Goal: Information Seeking & Learning: Stay updated

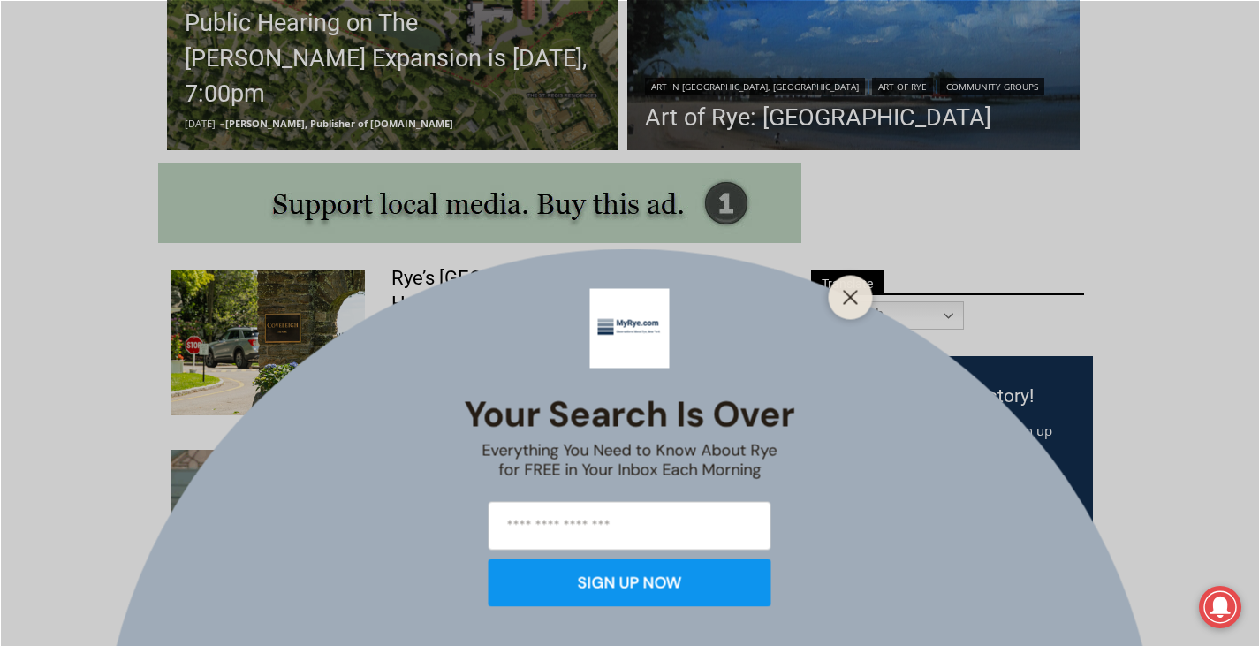
scroll to position [883, 0]
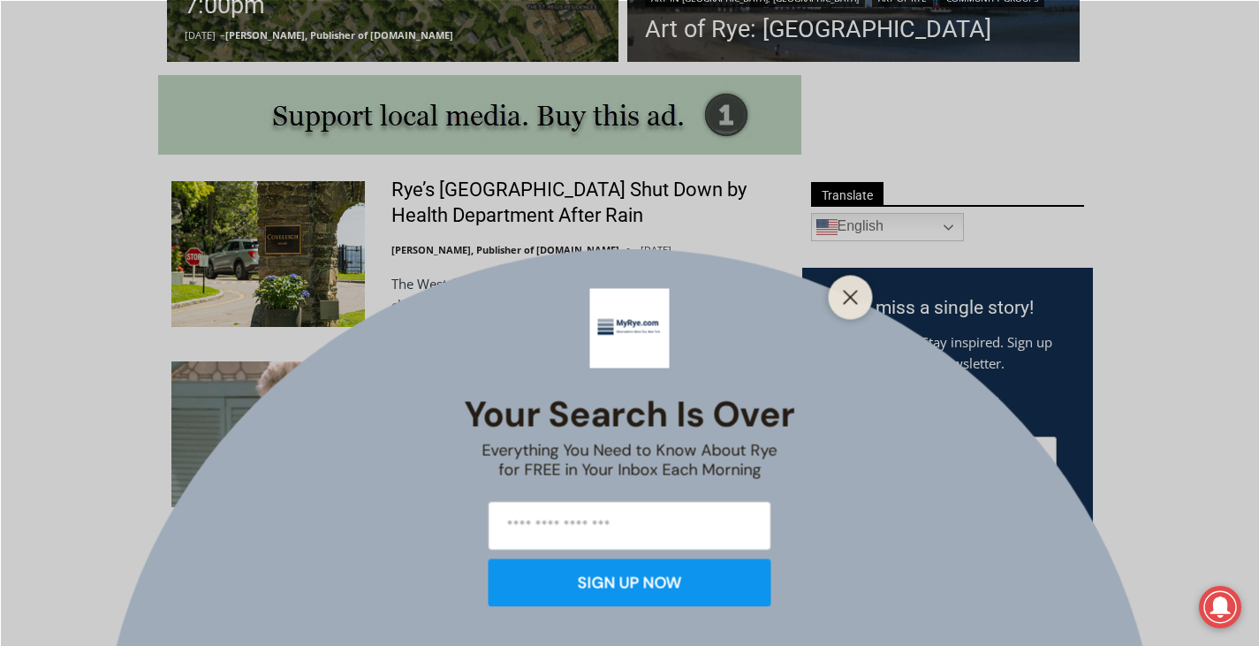
click at [856, 300] on icon "Close" at bounding box center [851, 297] width 16 height 16
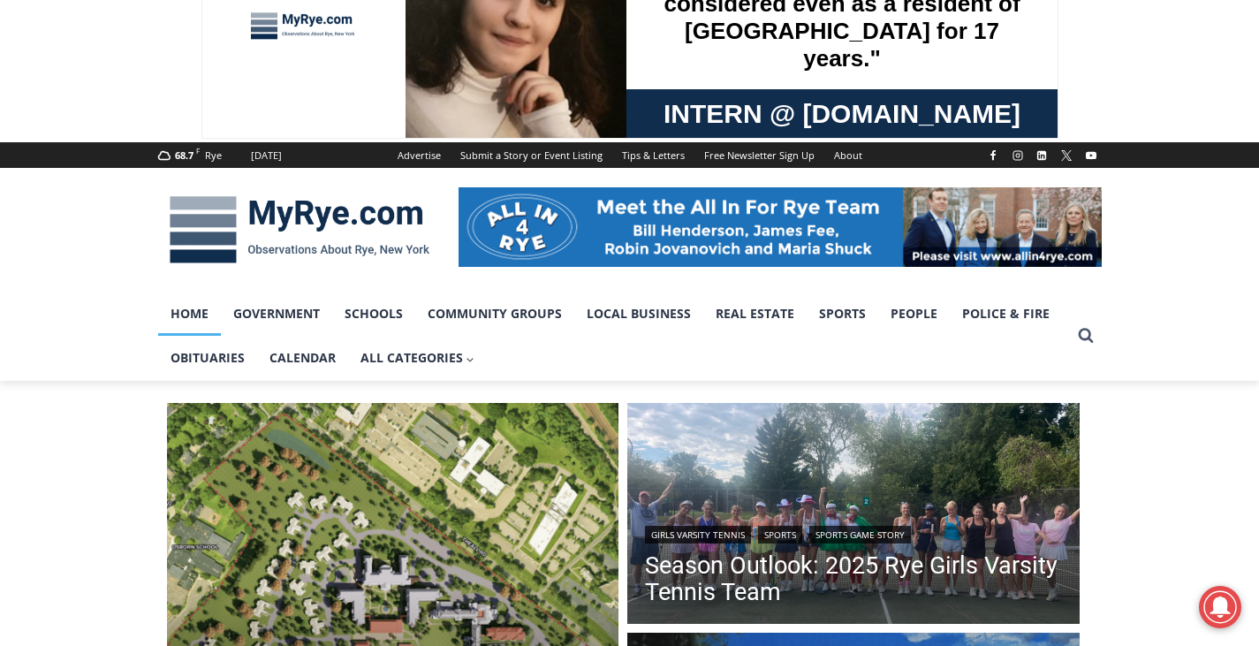
scroll to position [0, 0]
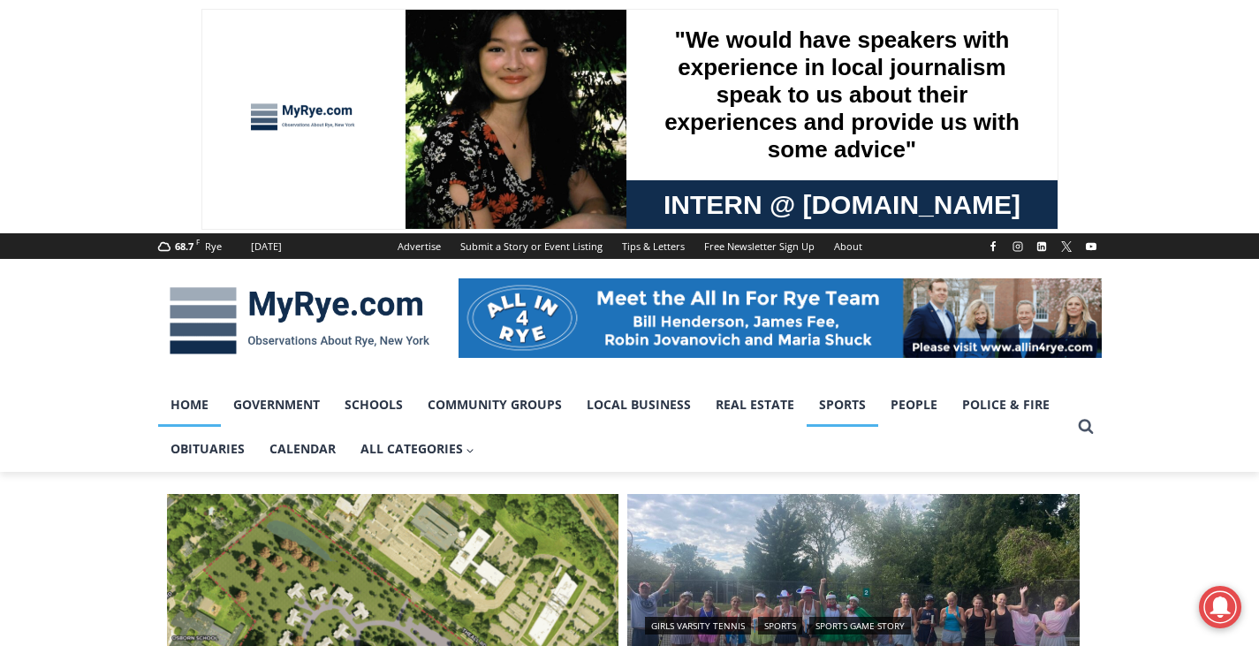
click at [818, 390] on link "Sports" at bounding box center [843, 405] width 72 height 44
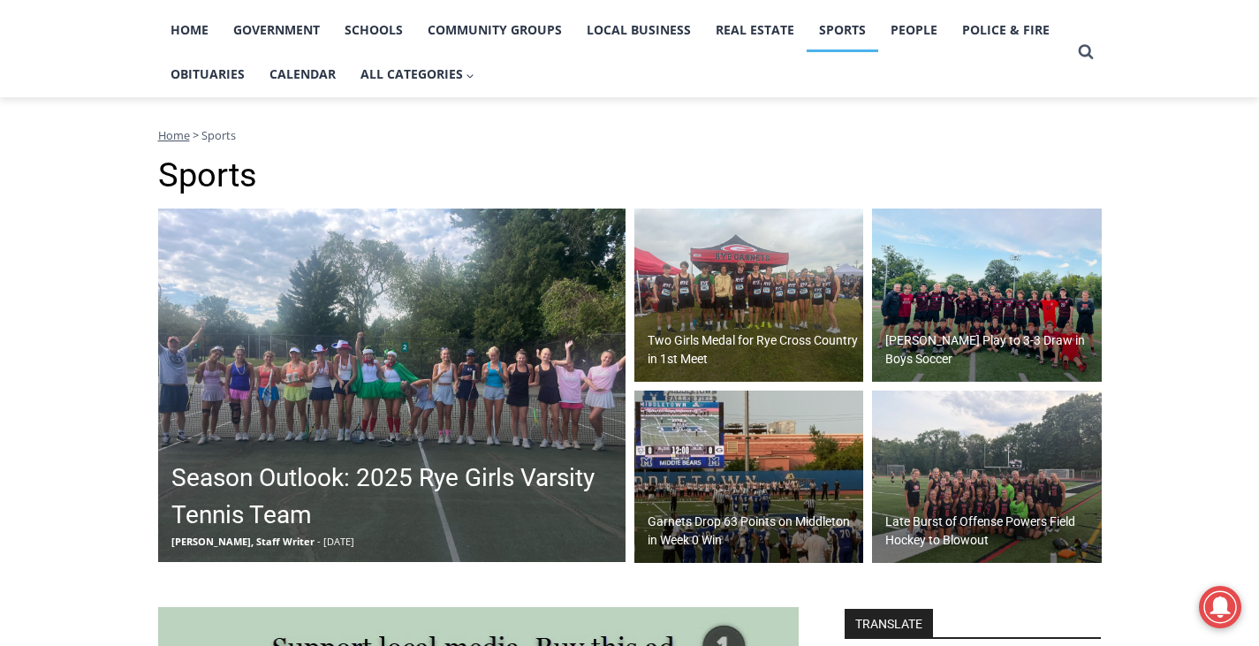
scroll to position [353, 0]
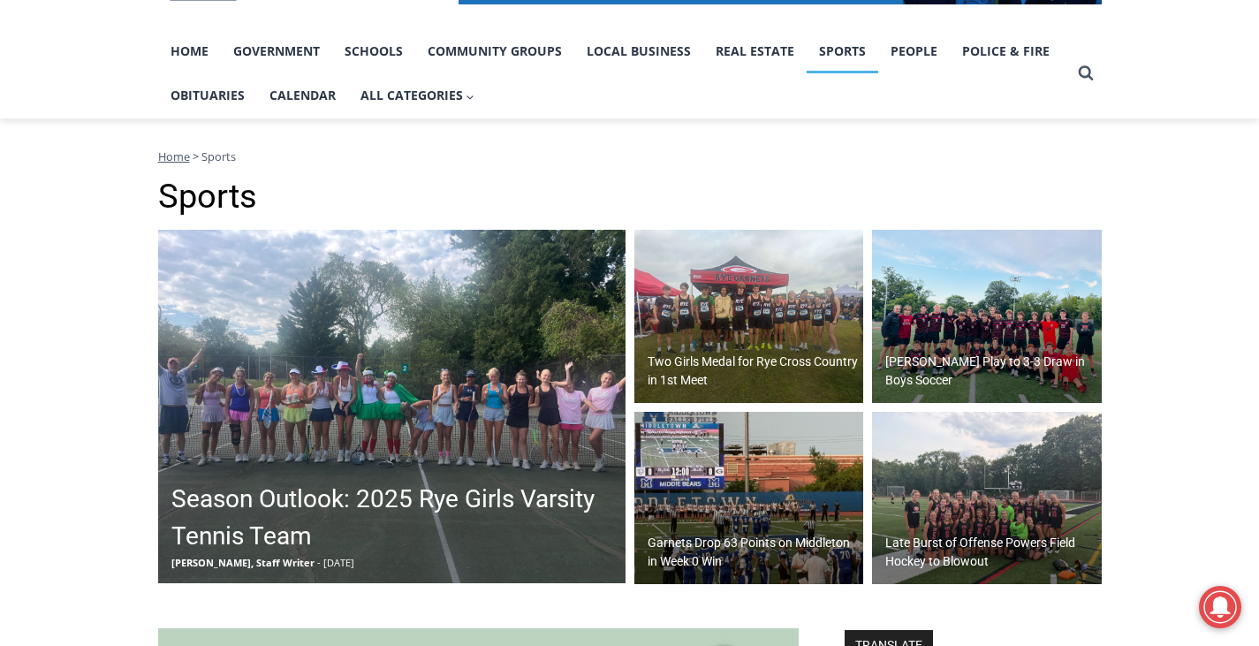
click at [847, 55] on link "Sports" at bounding box center [843, 51] width 72 height 44
